Goal: Check status

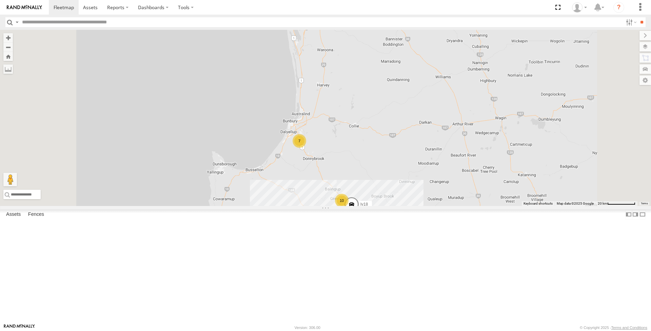
click at [0, 0] on div "(TR4) Prime mover" at bounding box center [0, 0] width 0 height 0
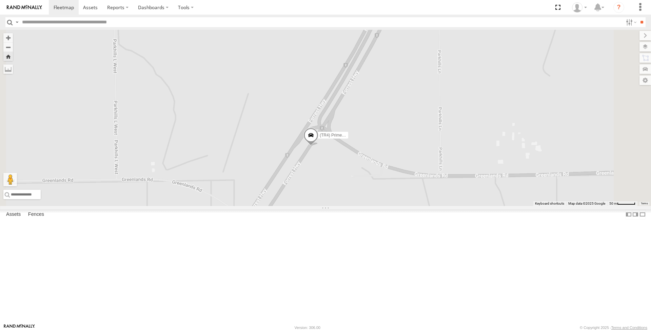
click at [318, 146] on span at bounding box center [311, 137] width 15 height 18
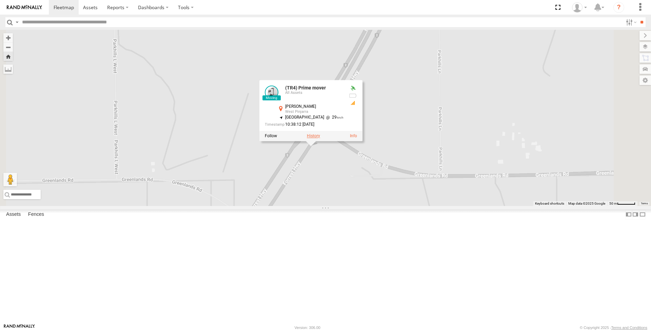
click at [320, 139] on label at bounding box center [313, 136] width 13 height 5
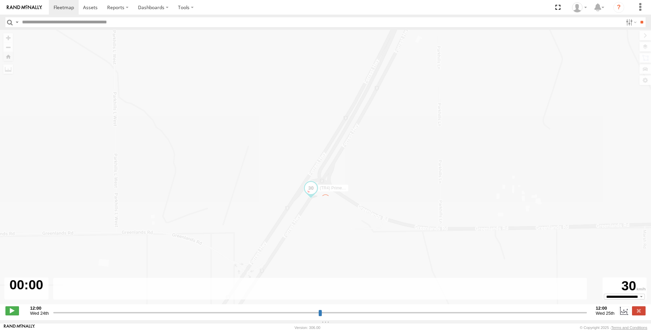
type input "**********"
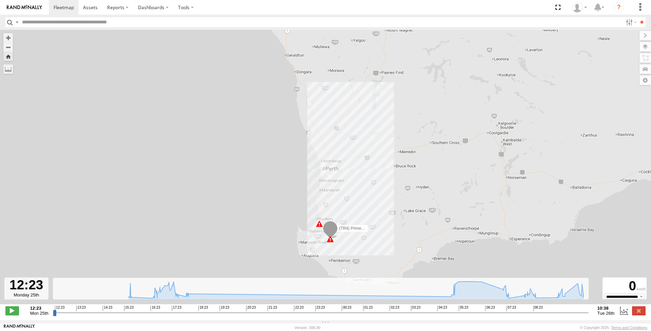
click at [320, 224] on span at bounding box center [319, 224] width 7 height 7
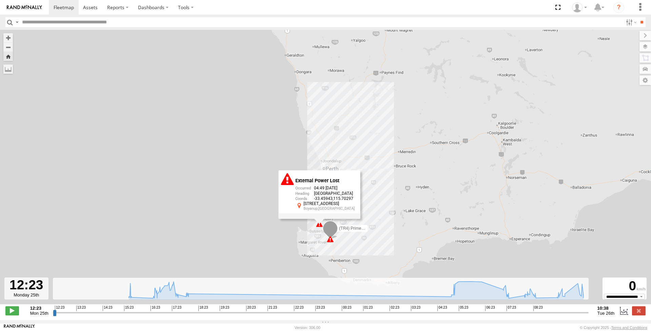
click at [331, 243] on span at bounding box center [330, 239] width 7 height 7
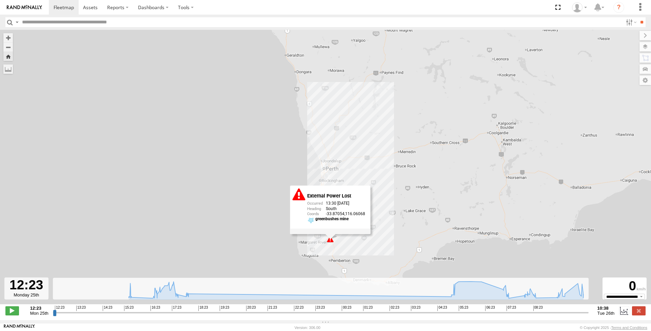
click at [273, 212] on div "(TR4) Prime mover 13:30 Mon 13:30 Mon 17:58 Mon 04:49 Tue External Power Lost 1…" at bounding box center [325, 171] width 651 height 282
click at [241, 182] on div "(TR4) Prime mover 13:30 Mon 13:30 Mon 17:58 Mon 04:49 Tue External Power Lost 1…" at bounding box center [325, 171] width 651 height 282
click at [173, 295] on icon at bounding box center [356, 290] width 462 height 17
click at [176, 295] on icon at bounding box center [356, 290] width 462 height 17
click at [174, 293] on icon at bounding box center [356, 290] width 462 height 17
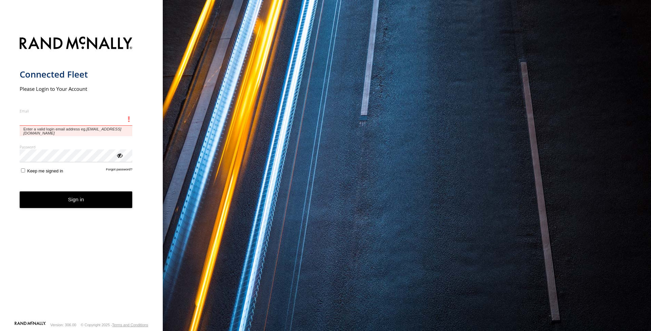
type input "**********"
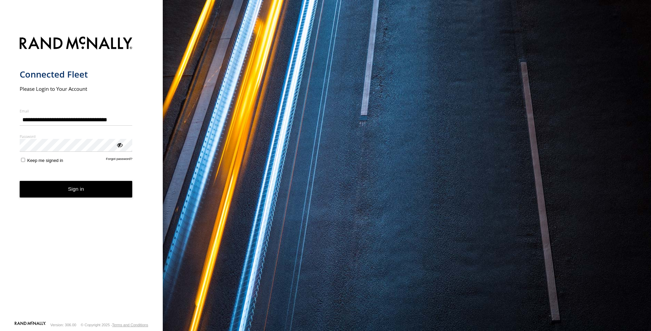
click at [94, 191] on button "Sign in" at bounding box center [76, 189] width 113 height 17
